Goal: Task Accomplishment & Management: Use online tool/utility

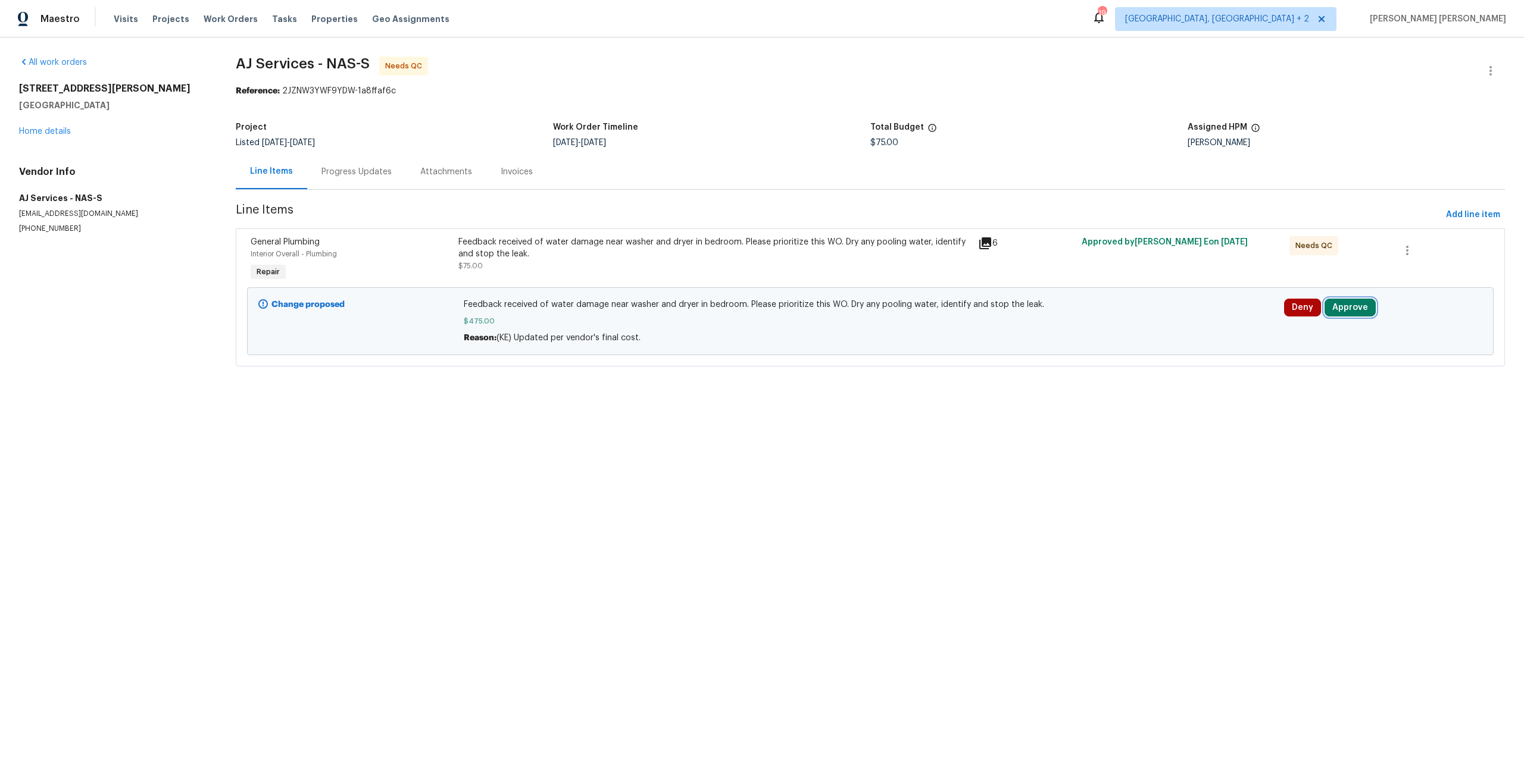
click at [1349, 311] on button "Approve" at bounding box center [1350, 307] width 51 height 18
click at [1181, 319] on span "Approve" at bounding box center [1179, 319] width 33 height 9
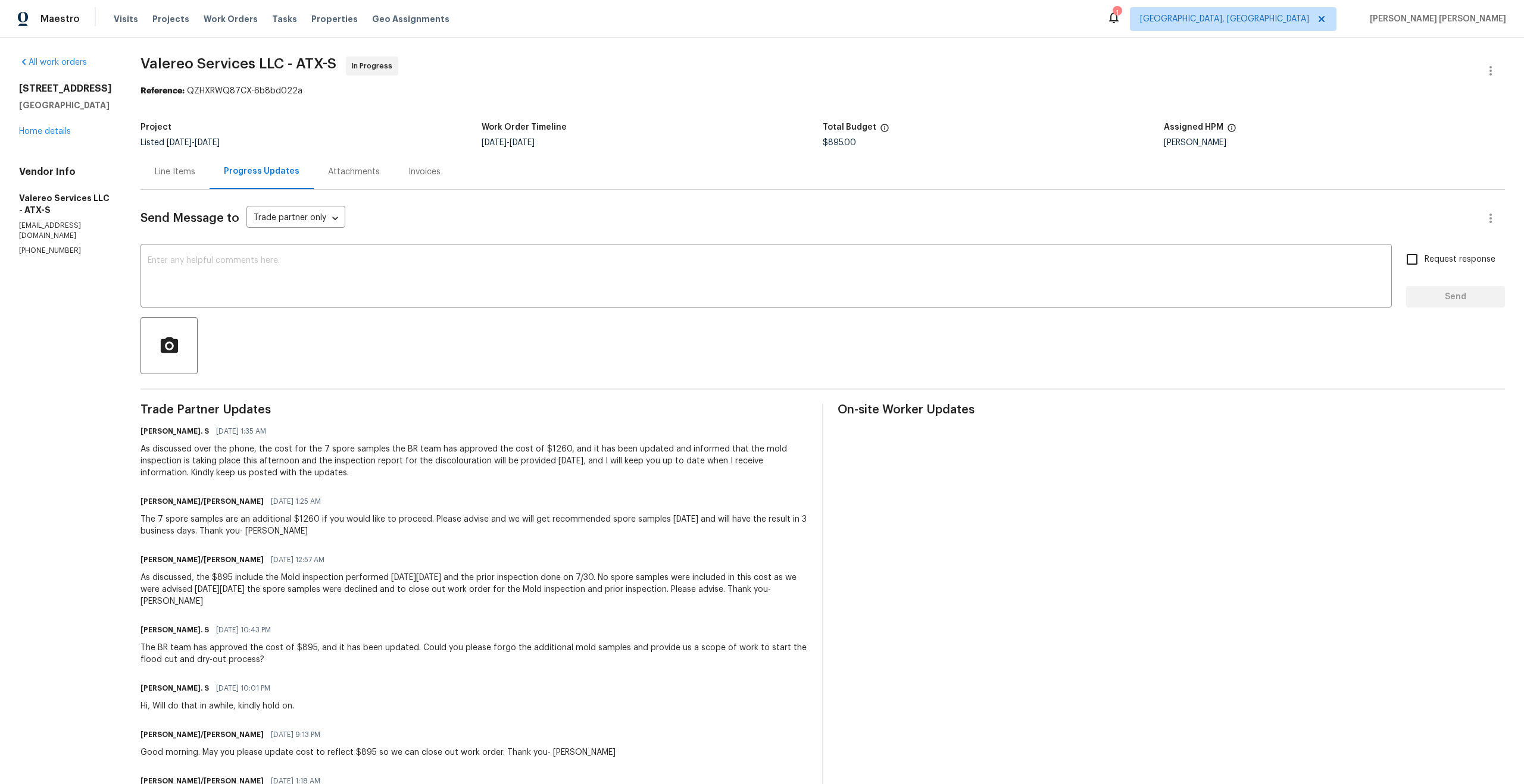
click at [171, 170] on div "Line Items" at bounding box center [175, 171] width 40 height 12
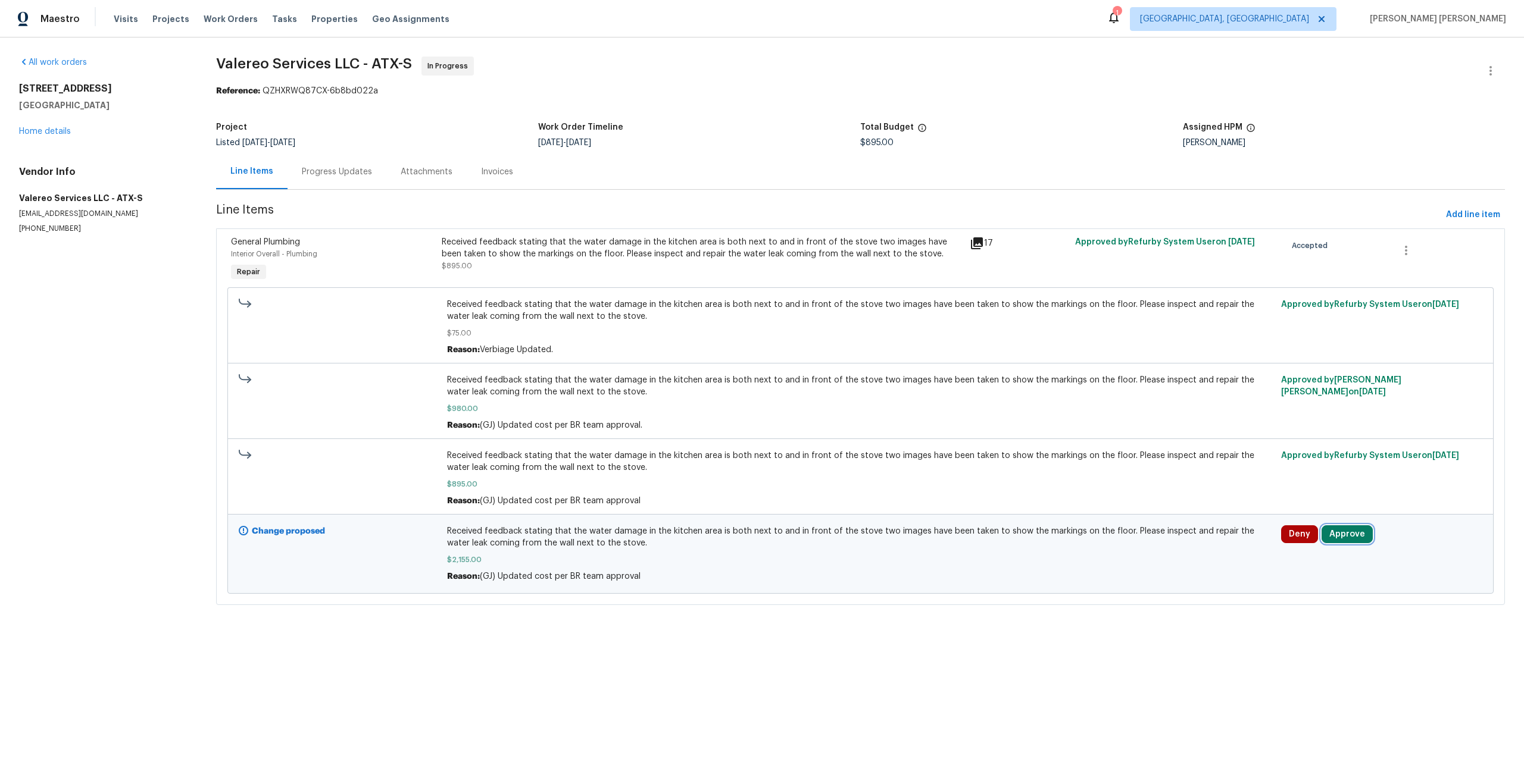
click at [1346, 539] on button "Approve" at bounding box center [1347, 534] width 51 height 18
click at [1173, 547] on span "Approve" at bounding box center [1177, 548] width 33 height 9
